Goal: Browse casually: Explore the website without a specific task or goal

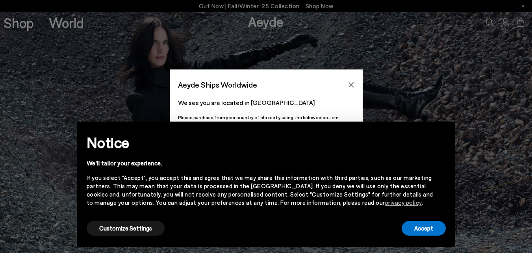
click at [201, 141] on div "× Notice We'll tailor your experience. If you select "Accept", you accept this …" at bounding box center [266, 183] width 378 height 125
click at [352, 87] on icon "Close" at bounding box center [351, 85] width 6 height 6
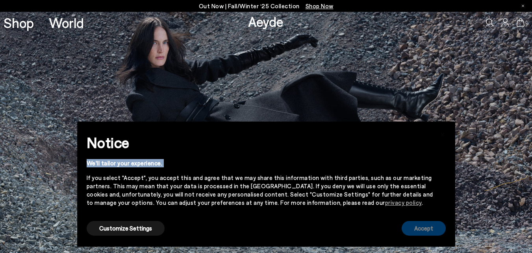
click at [428, 229] on button "Accept" at bounding box center [424, 228] width 44 height 15
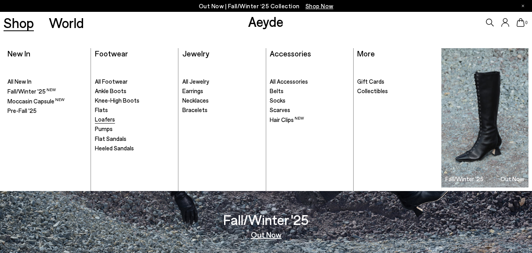
click at [99, 120] on span "Loafers" at bounding box center [105, 118] width 20 height 7
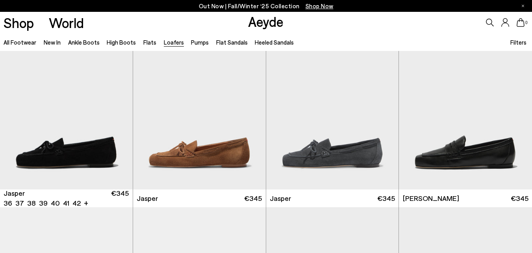
scroll to position [39, 0]
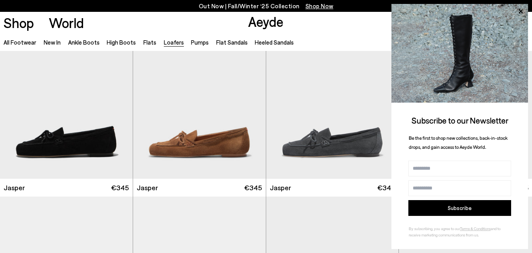
click at [516, 98] on img at bounding box center [460, 53] width 137 height 99
click at [522, 11] on icon at bounding box center [521, 11] width 4 height 4
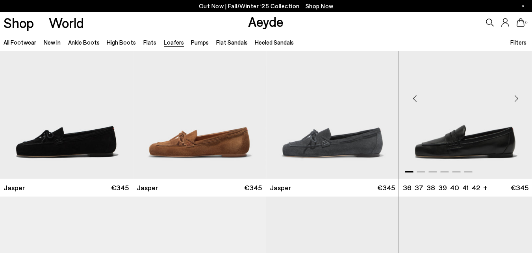
click at [515, 100] on div "Next slide" at bounding box center [517, 98] width 24 height 24
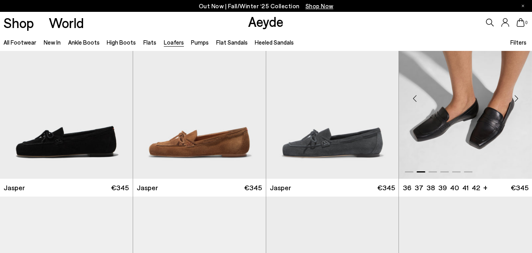
click at [515, 100] on div "Next slide" at bounding box center [517, 98] width 24 height 24
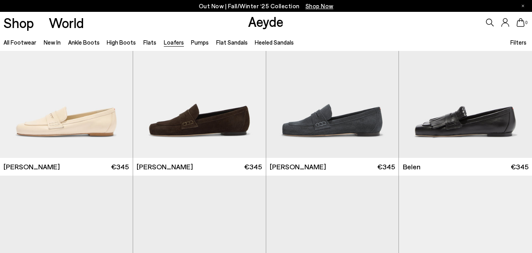
scroll to position [282, 0]
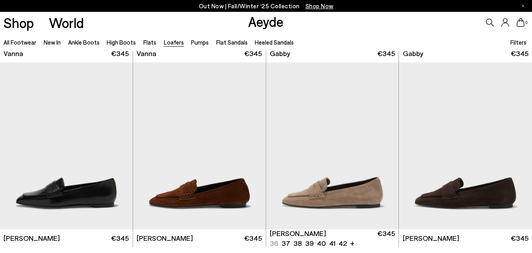
scroll to position [1282, 0]
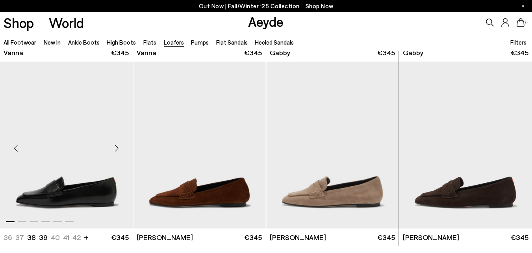
click at [119, 148] on div "Next slide" at bounding box center [117, 148] width 24 height 24
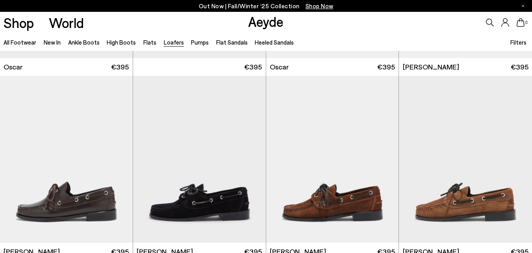
scroll to position [872, 0]
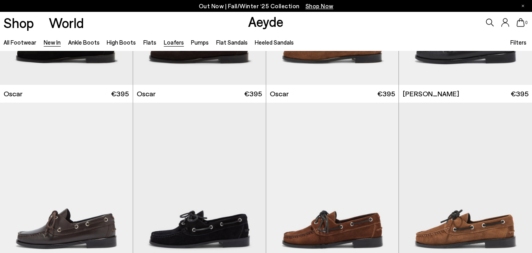
click at [54, 42] on link "New In" at bounding box center [52, 42] width 17 height 7
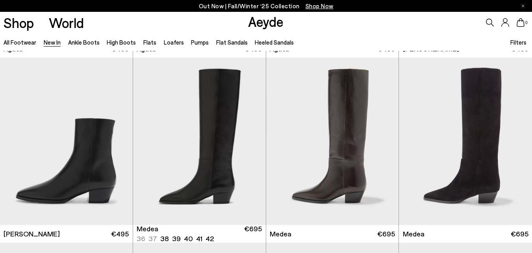
scroll to position [365, 0]
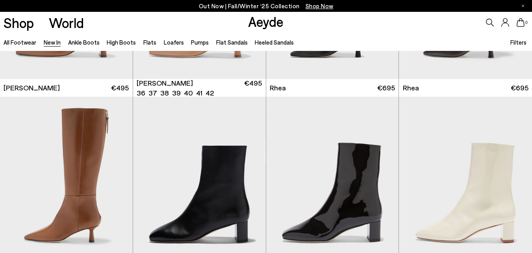
scroll to position [1453, 0]
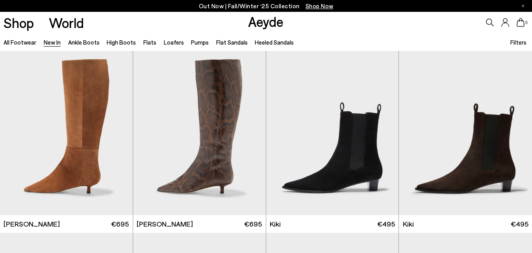
scroll to position [2609, 0]
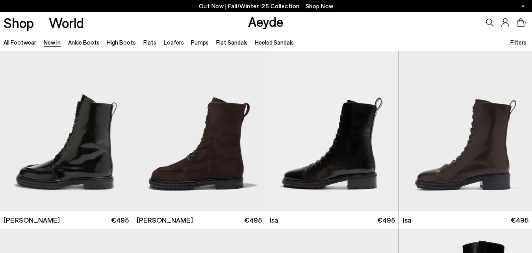
scroll to position [3528, 0]
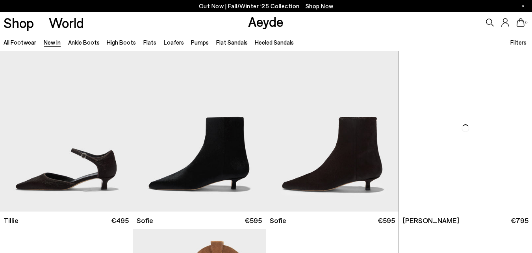
scroll to position [4254, 0]
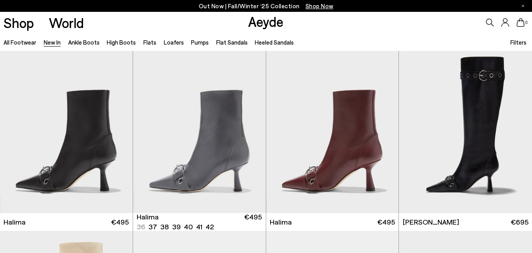
scroll to position [5951, 0]
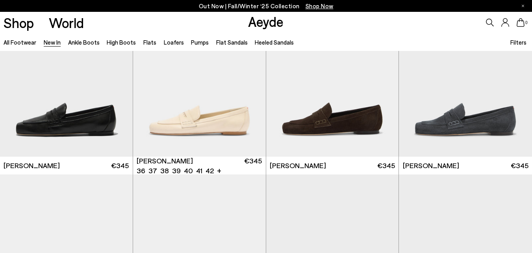
scroll to position [6894, 0]
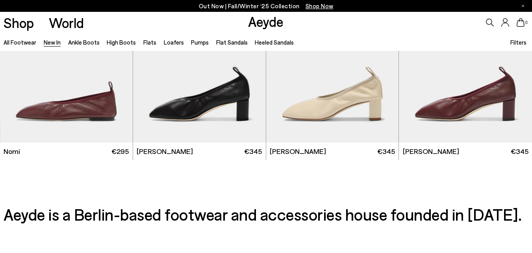
scroll to position [7917, 0]
